Goal: Task Accomplishment & Management: Manage account settings

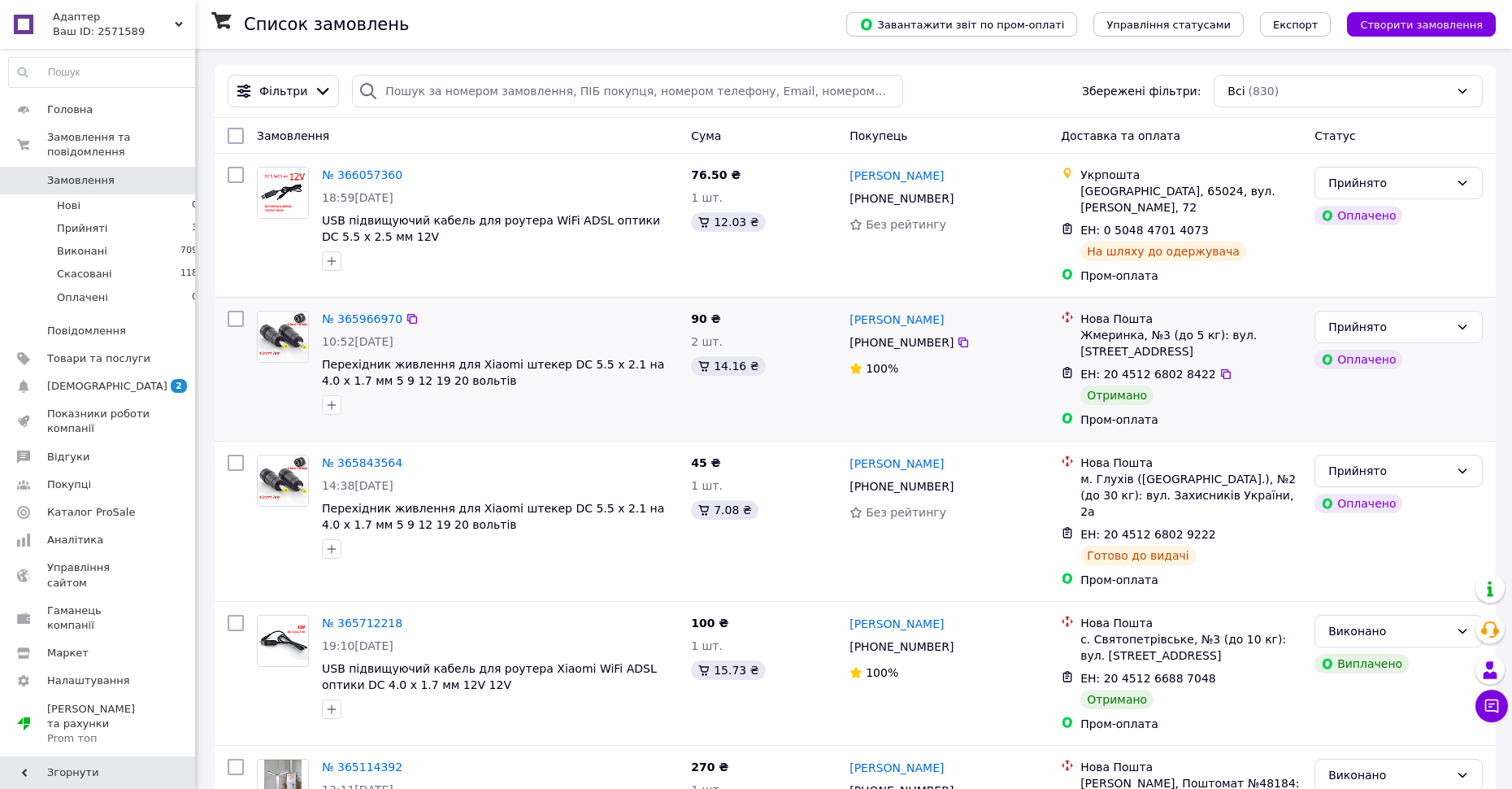
click at [416, 112] on div "Фільтри Збережені фільтри: Всі (830)" at bounding box center [855, 91] width 1281 height 53
click at [118, 229] on li "Прийняті 2" at bounding box center [104, 228] width 208 height 22
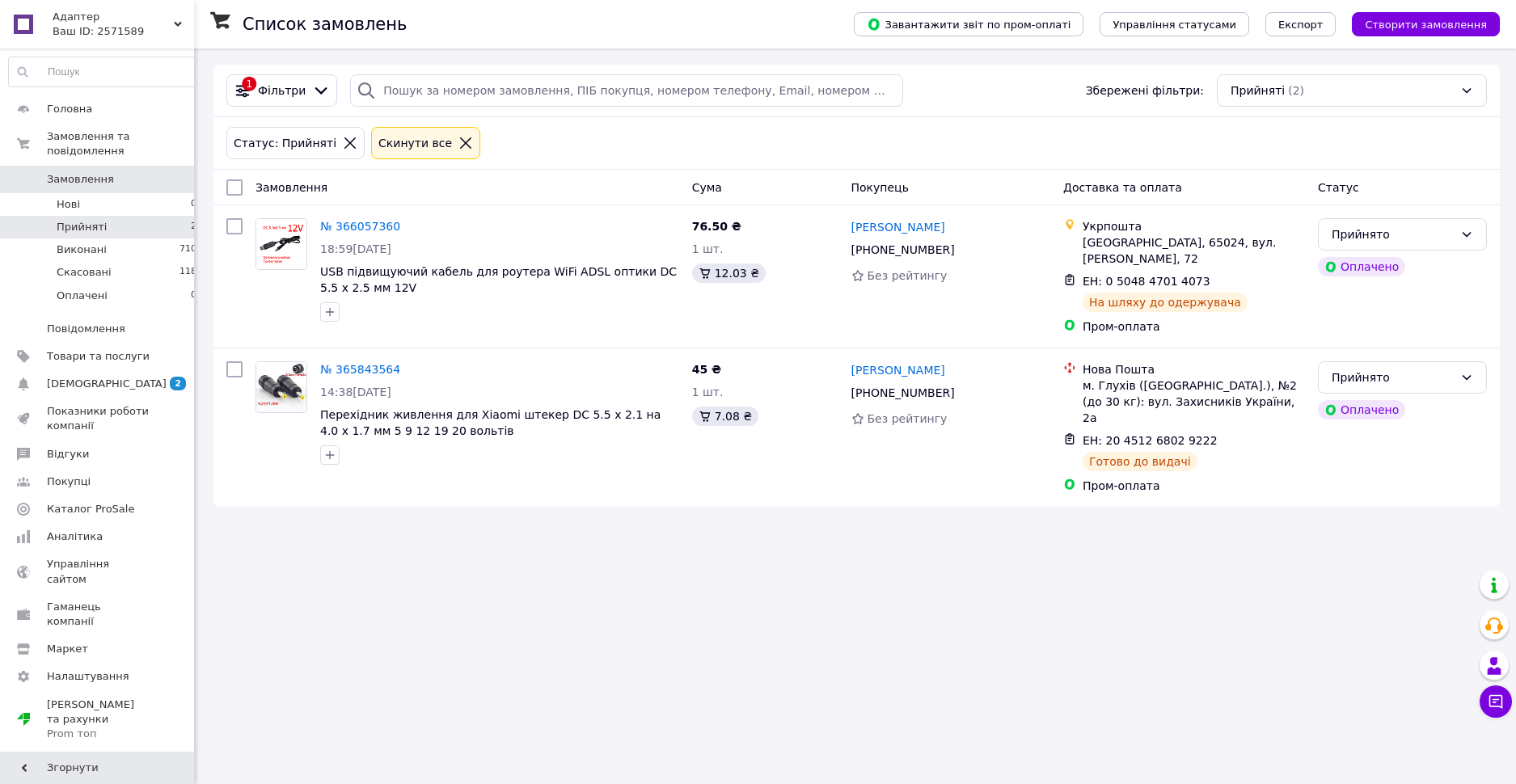
click at [20, 783] on icon at bounding box center [13, 793] width 13 height 13
